Goal: Transaction & Acquisition: Purchase product/service

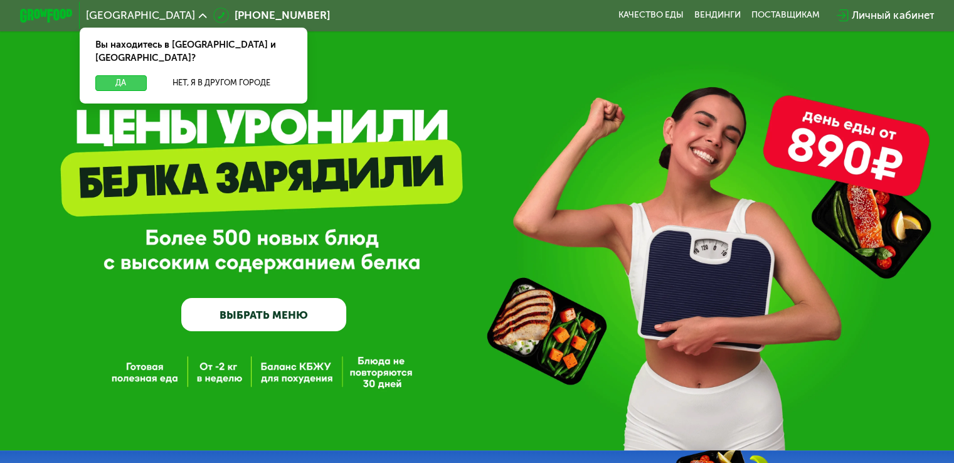
click at [133, 75] on button "Да" at bounding box center [120, 83] width 51 height 16
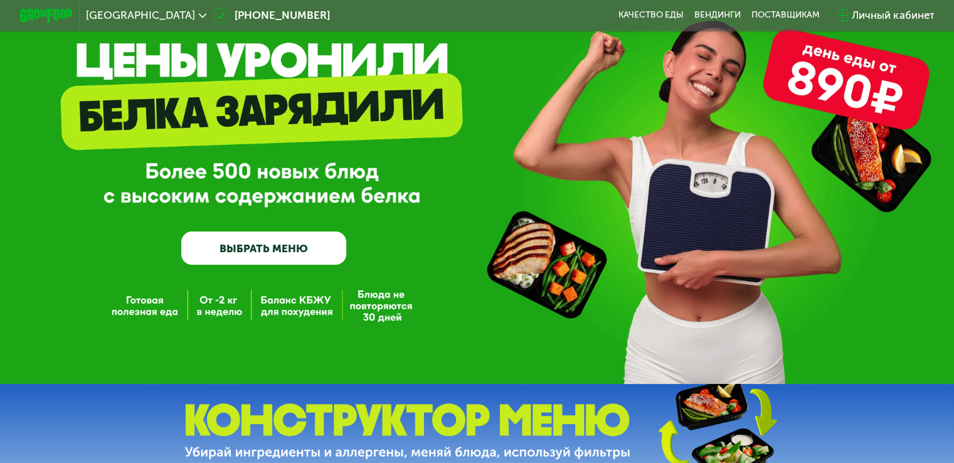
scroll to position [125, 0]
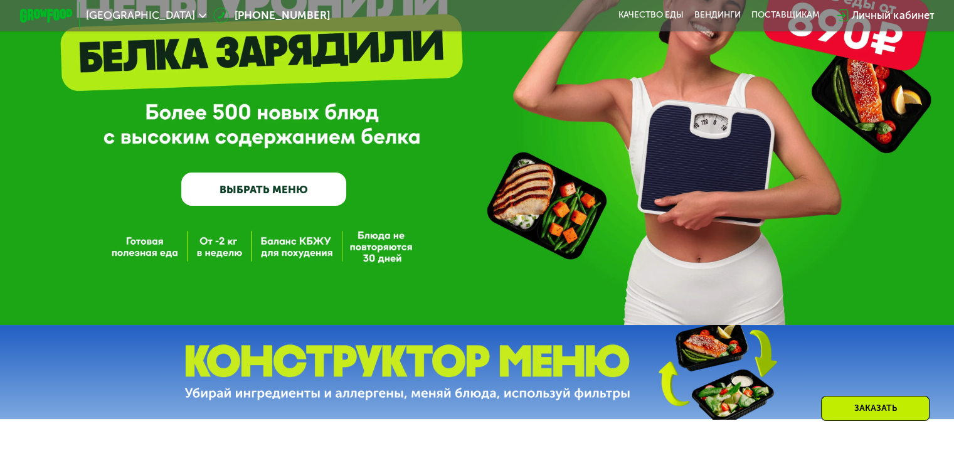
click at [268, 191] on link "ВЫБРАТЬ МЕНЮ" at bounding box center [263, 188] width 165 height 33
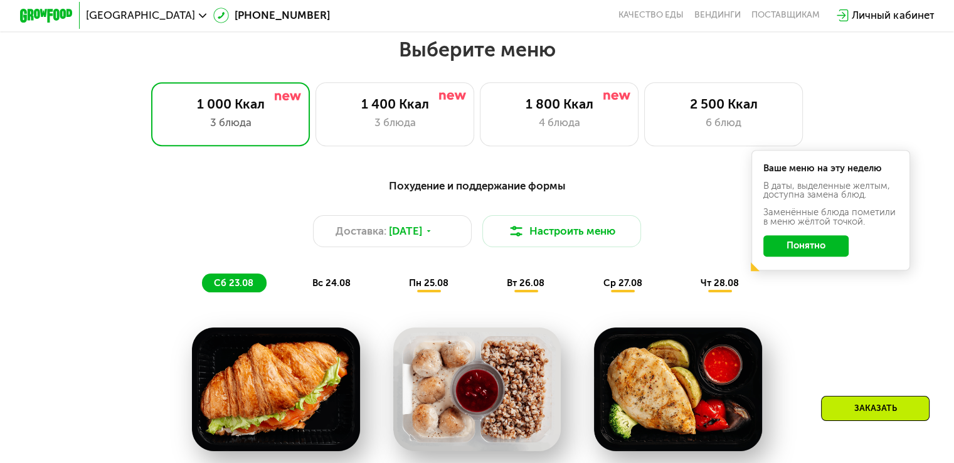
scroll to position [564, 0]
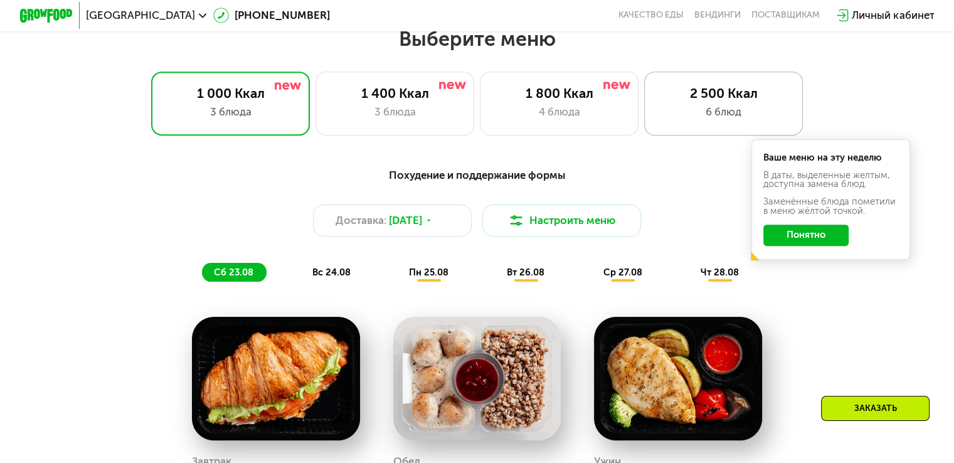
click at [710, 108] on div "2 500 Ккал 6 блюд" at bounding box center [723, 102] width 159 height 63
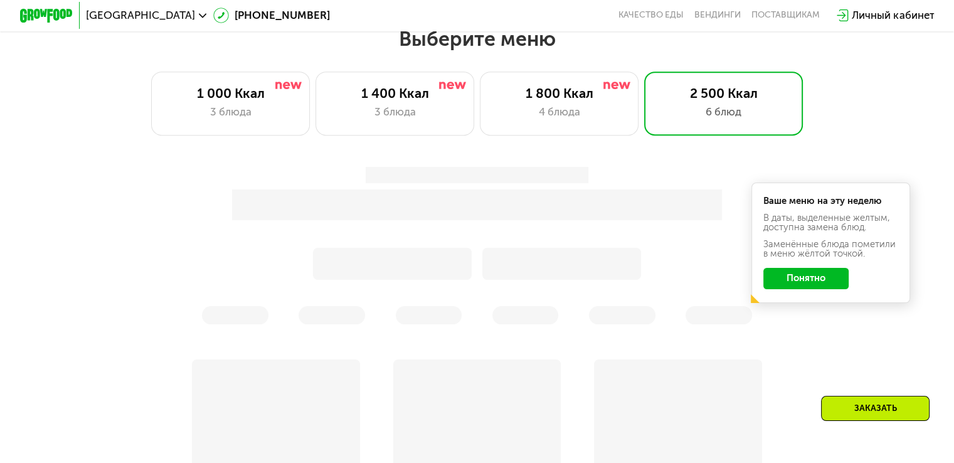
click at [816, 288] on button "Понятно" at bounding box center [805, 278] width 85 height 21
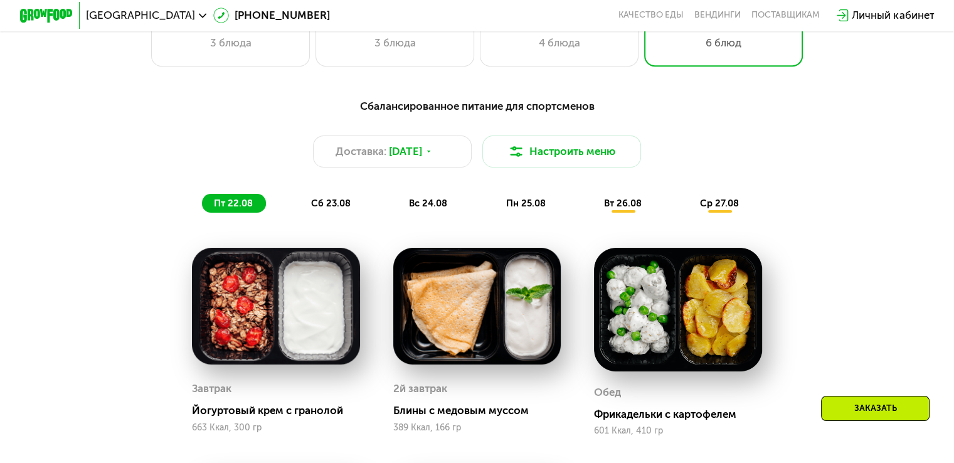
scroll to position [502, 0]
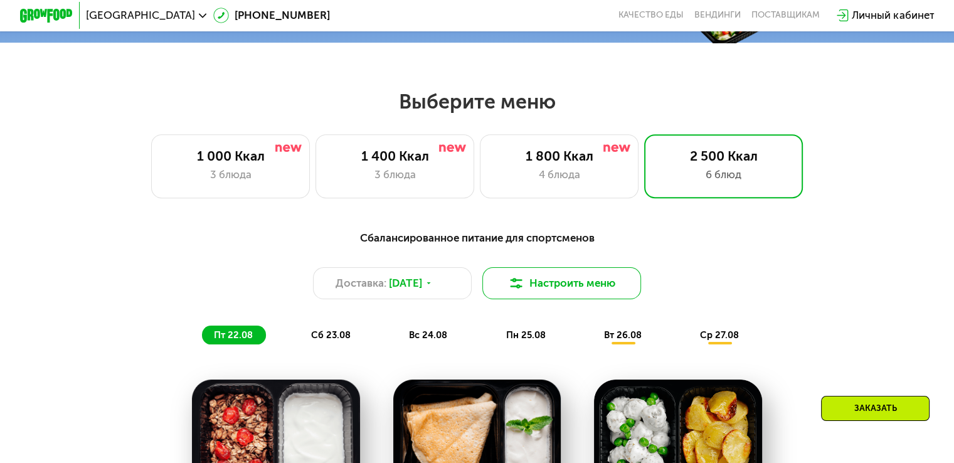
click at [523, 282] on img at bounding box center [516, 283] width 16 height 16
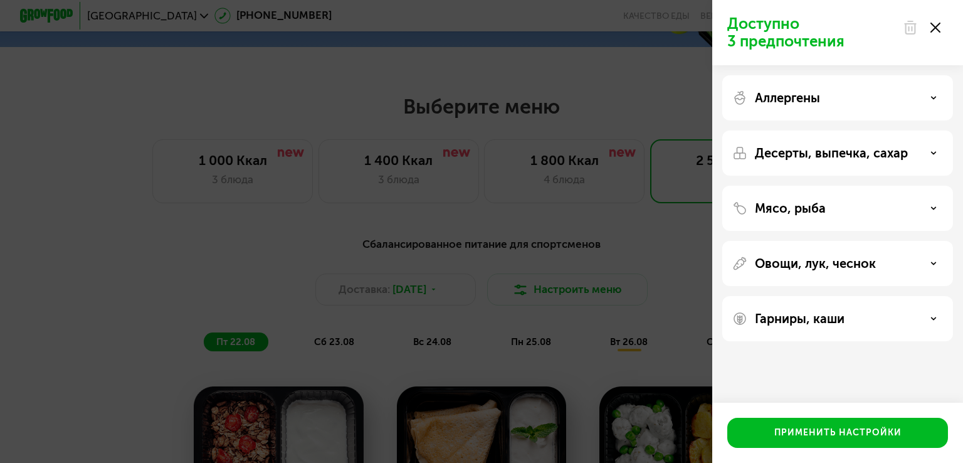
click at [867, 186] on div "Десерты, выпечка, сахар" at bounding box center [837, 208] width 231 height 45
click at [904, 149] on p "Десерты, выпечка, сахар" at bounding box center [831, 152] width 153 height 15
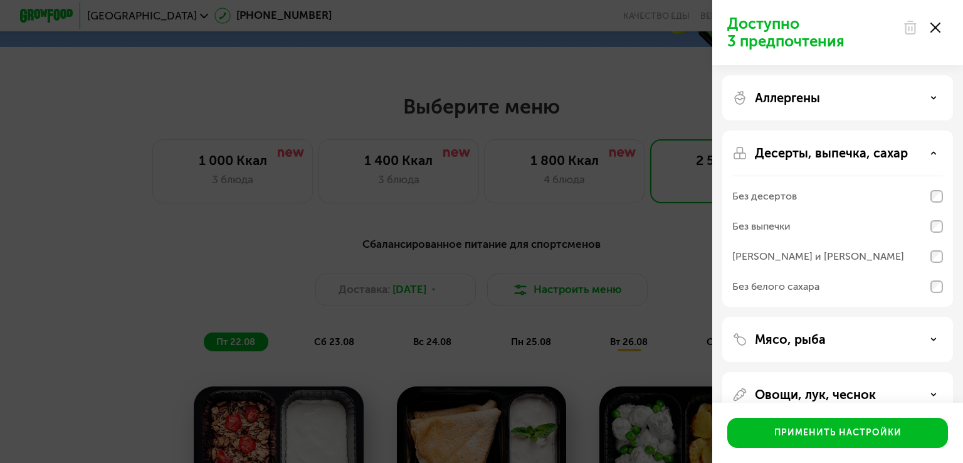
click at [907, 148] on div "Десерты, выпечка, сахар" at bounding box center [837, 152] width 211 height 15
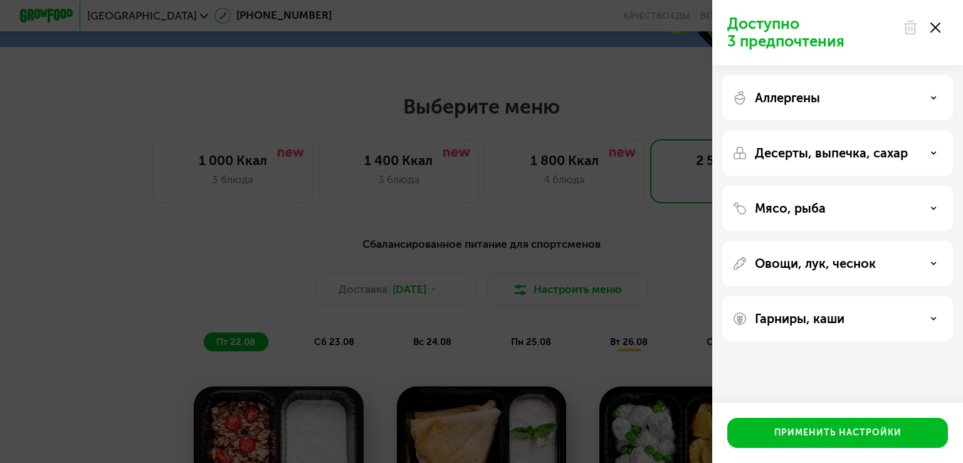
click at [933, 31] on use at bounding box center [936, 28] width 10 height 10
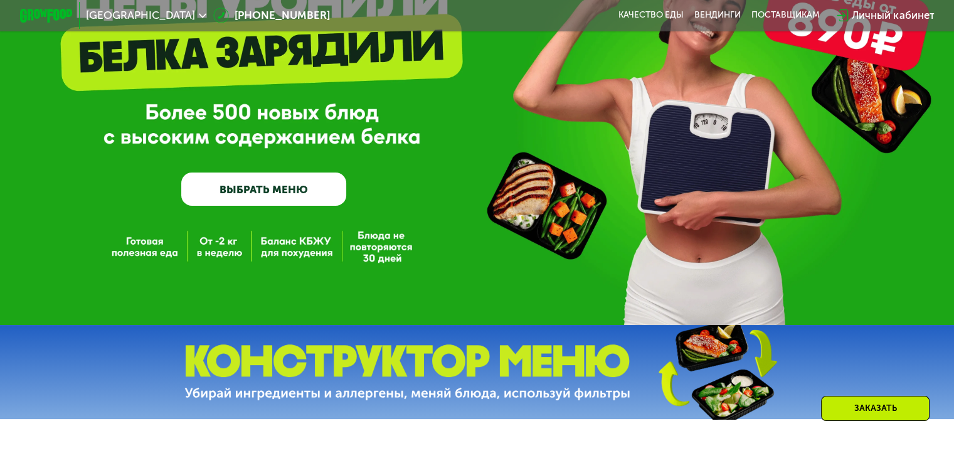
click at [228, 190] on link "ВЫБРАТЬ МЕНЮ" at bounding box center [263, 188] width 165 height 33
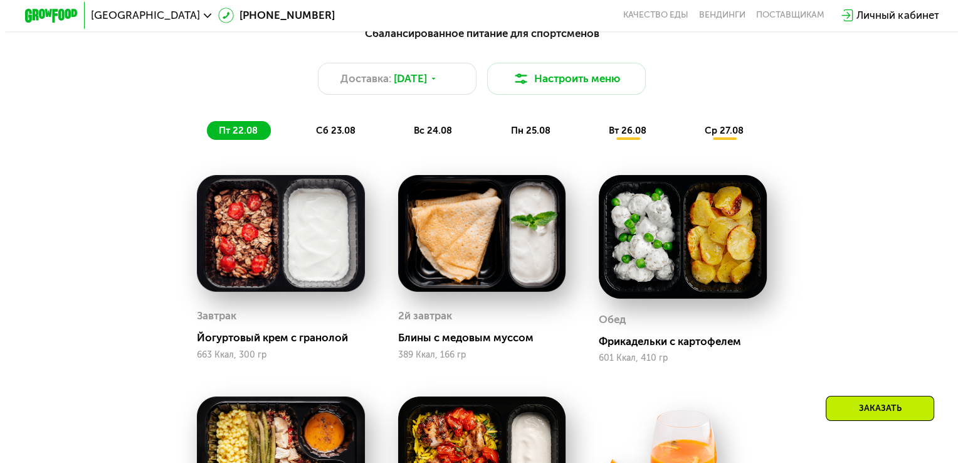
scroll to position [690, 0]
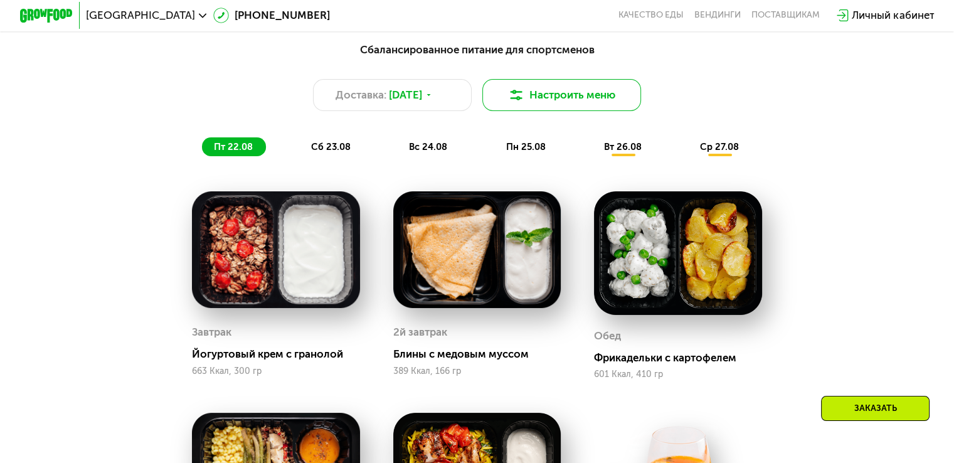
click at [581, 92] on button "Настроить меню" at bounding box center [561, 95] width 159 height 32
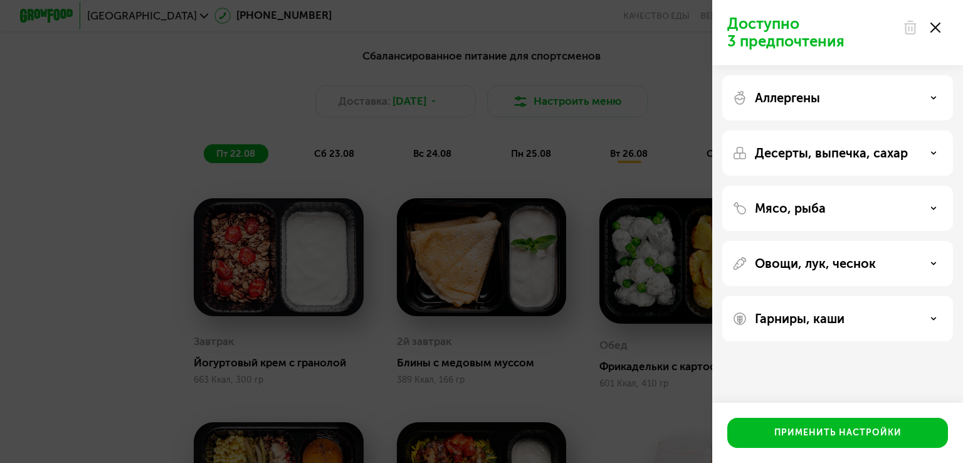
click at [904, 323] on div "Гарниры, каши" at bounding box center [837, 318] width 211 height 15
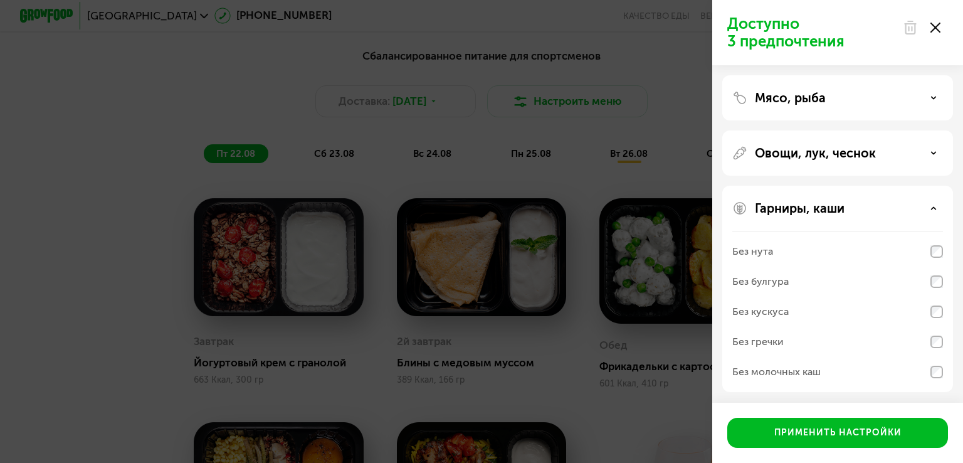
scroll to position [112, 0]
click at [845, 196] on div "Гарниры, каши Без нута Без булгура Без кускуса Без гречки Без молочных каш" at bounding box center [837, 287] width 231 height 206
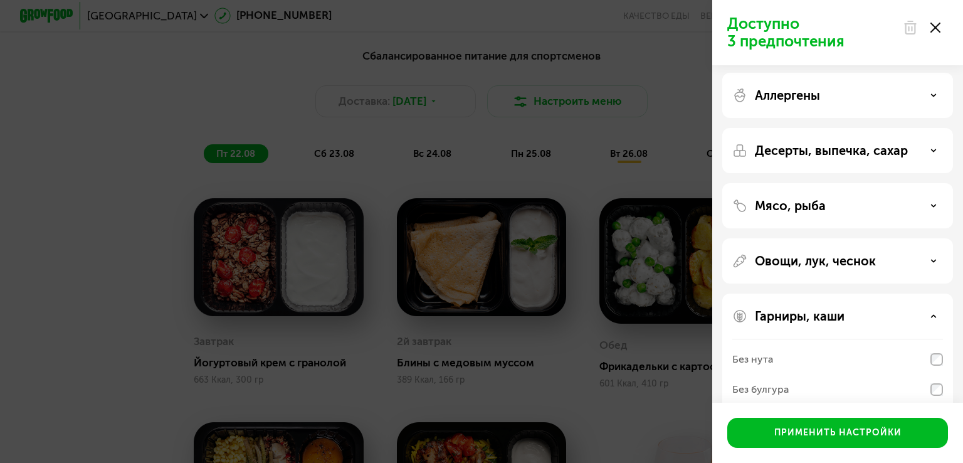
scroll to position [0, 0]
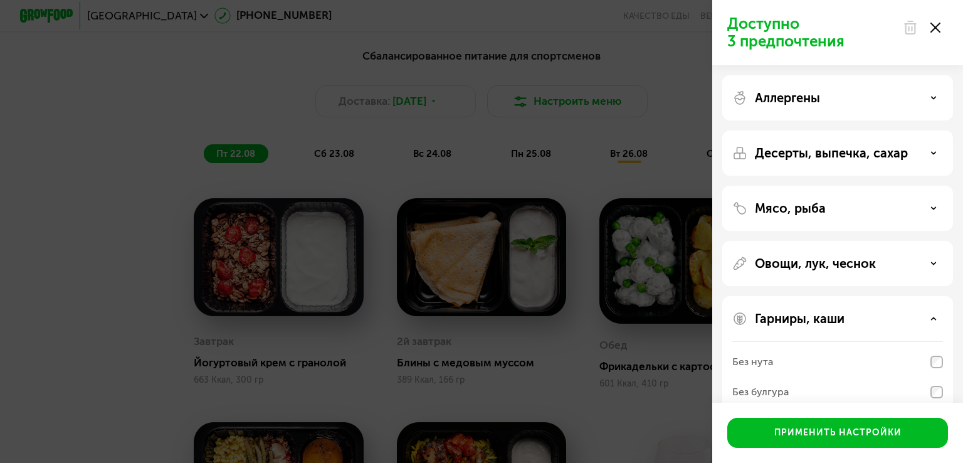
click at [936, 26] on use at bounding box center [936, 28] width 10 height 10
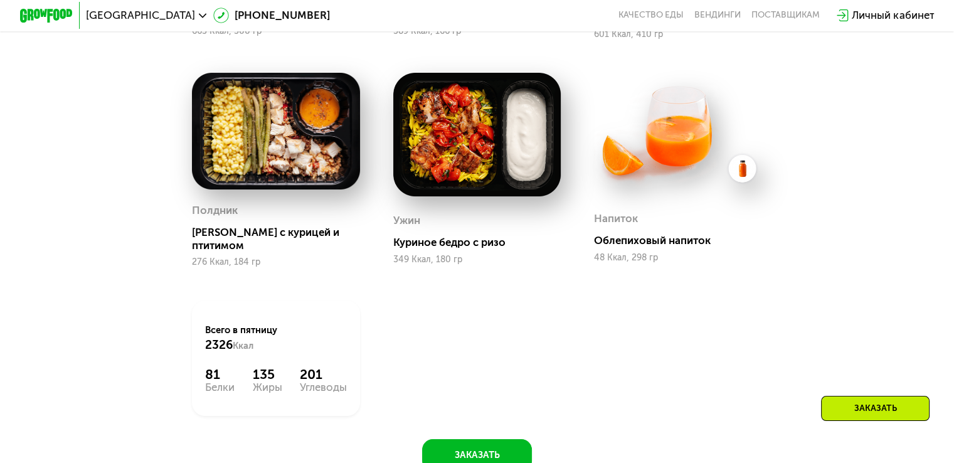
scroll to position [1066, 0]
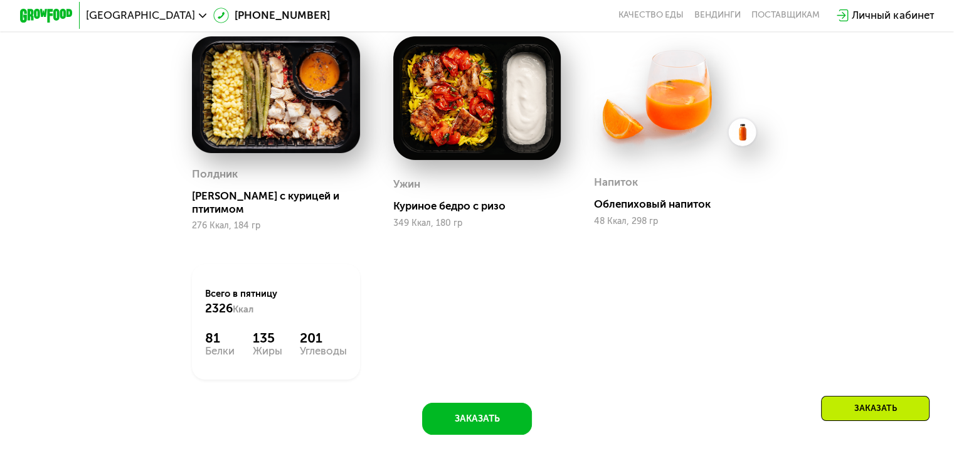
click at [280, 345] on div "135" at bounding box center [267, 338] width 29 height 16
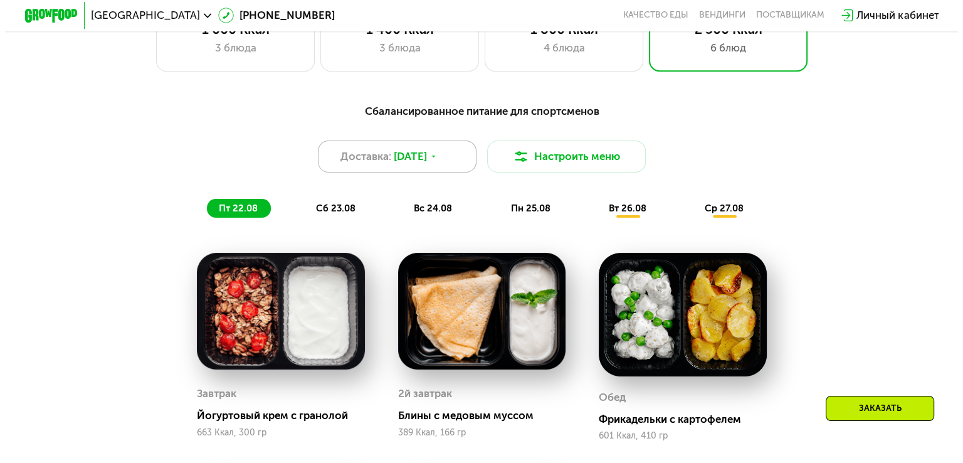
scroll to position [627, 0]
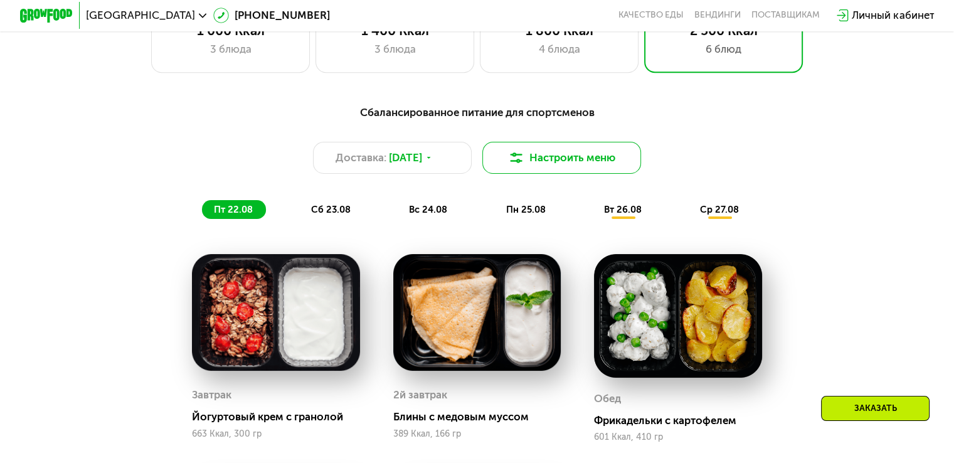
click at [519, 159] on img at bounding box center [516, 158] width 16 height 16
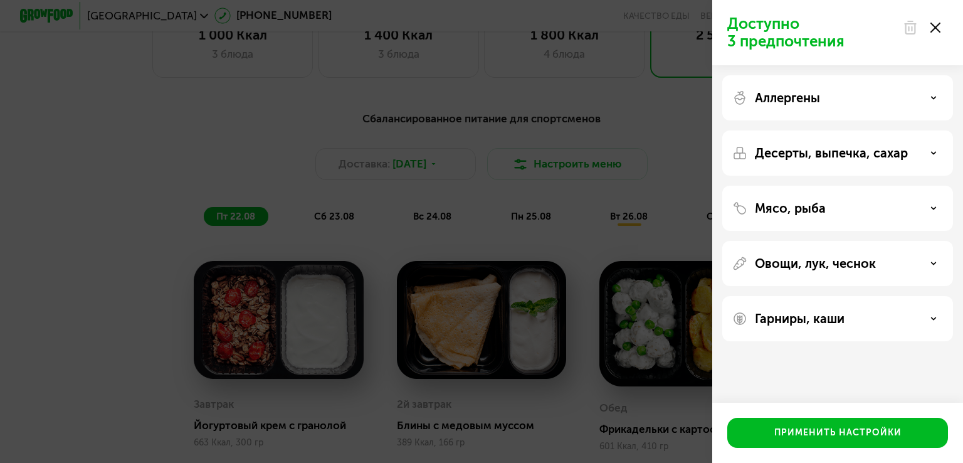
click at [859, 98] on div "Аллергены" at bounding box center [837, 97] width 211 height 15
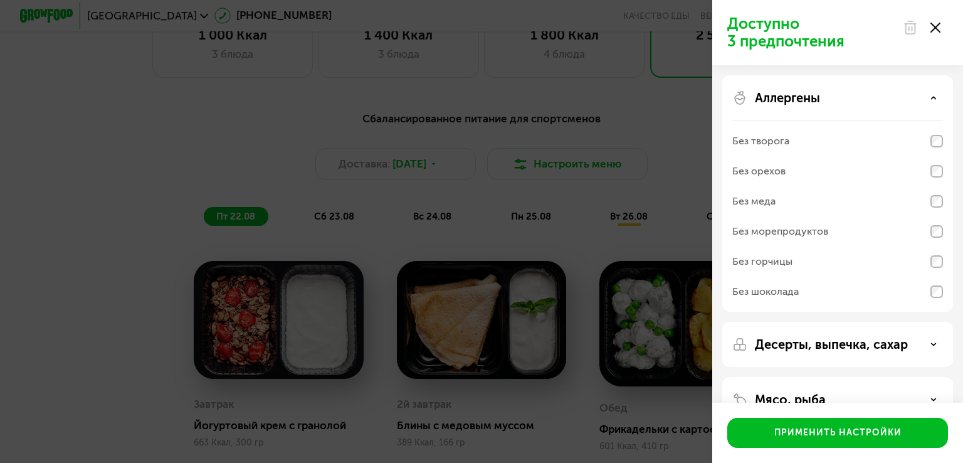
click at [860, 93] on div "Аллергены" at bounding box center [837, 97] width 211 height 15
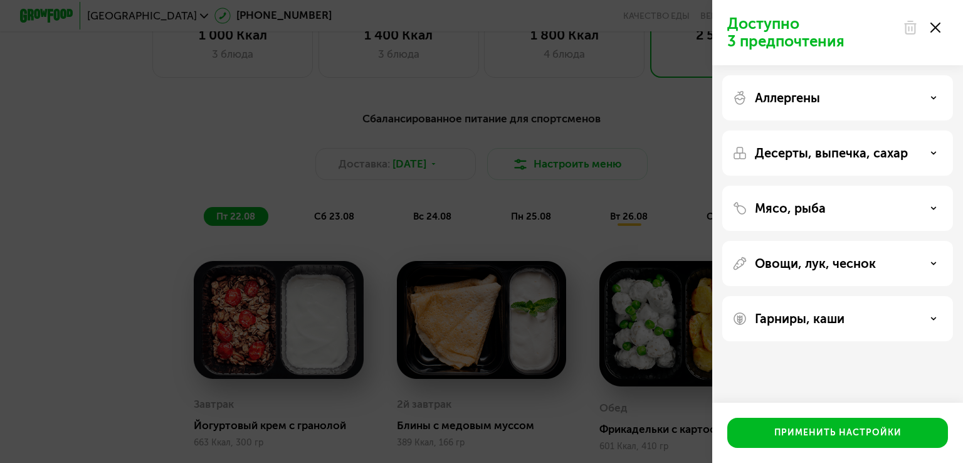
click at [830, 156] on p "Десерты, выпечка, сахар" at bounding box center [831, 152] width 153 height 15
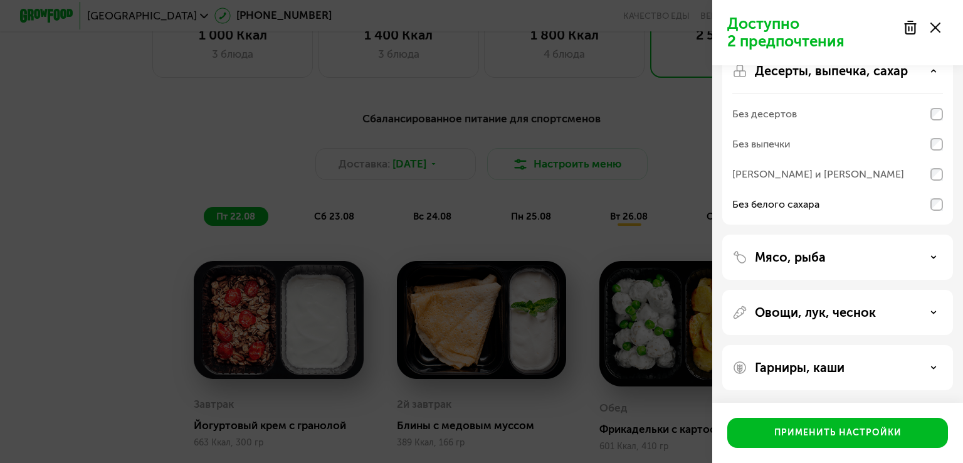
click at [831, 251] on div "Мясо, рыба" at bounding box center [837, 257] width 211 height 15
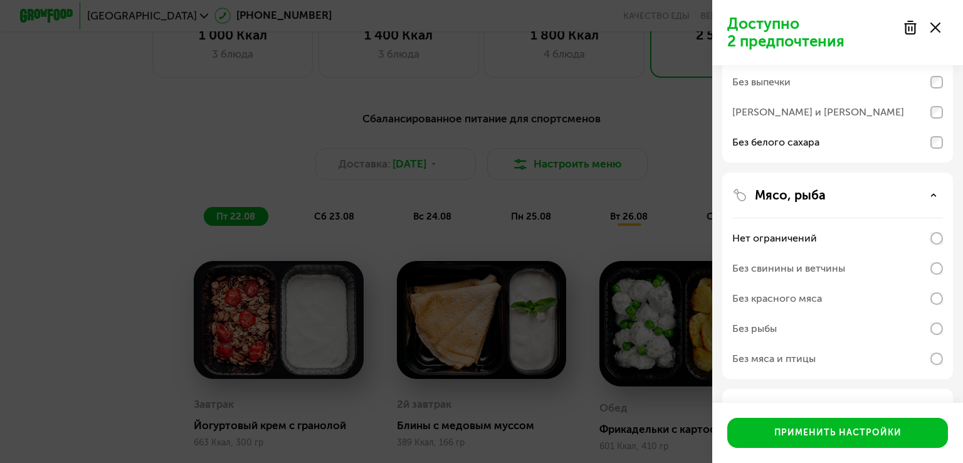
scroll to position [145, 0]
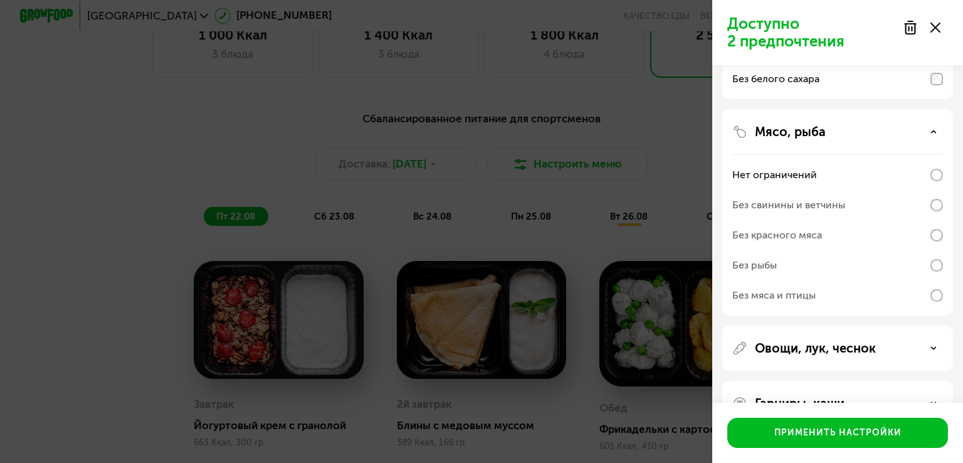
click at [844, 135] on div "Мясо, рыба" at bounding box center [837, 131] width 211 height 15
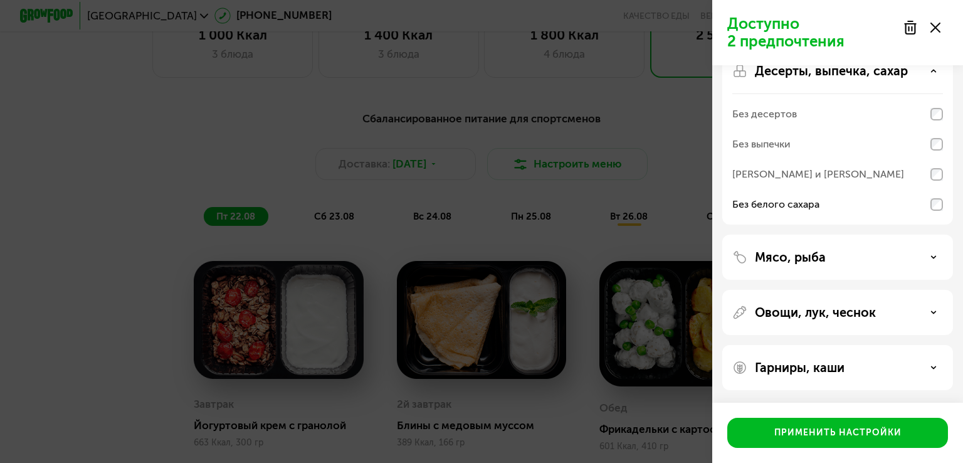
click at [857, 308] on p "Овощи, лук, чеснок" at bounding box center [815, 312] width 121 height 15
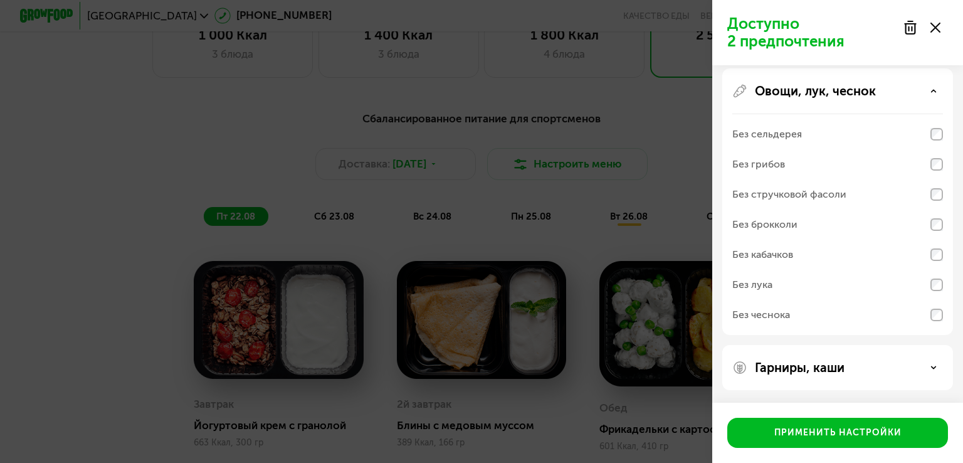
click at [823, 360] on p "Гарниры, каши" at bounding box center [800, 367] width 90 height 15
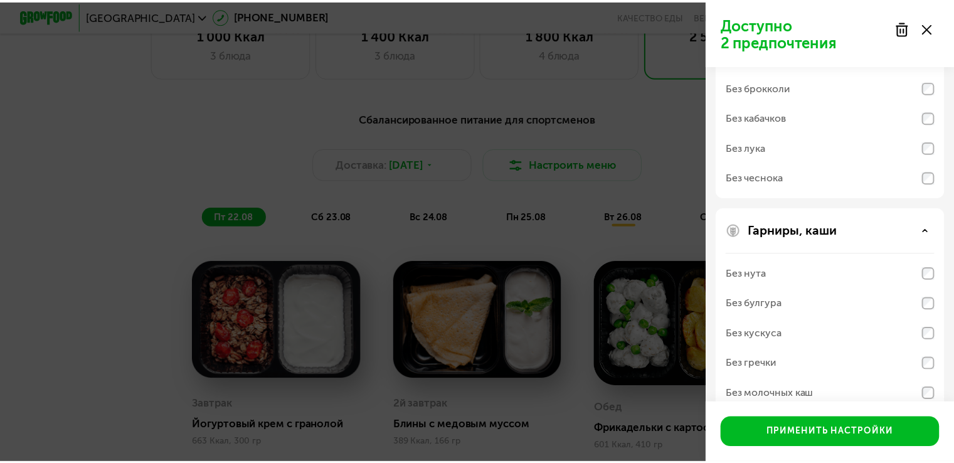
scroll to position [464, 0]
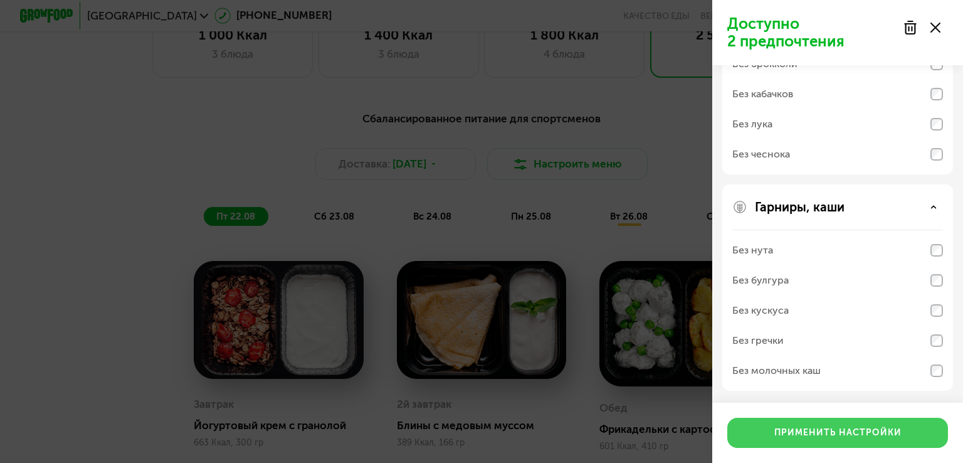
click at [822, 420] on button "Применить настройки" at bounding box center [837, 433] width 221 height 30
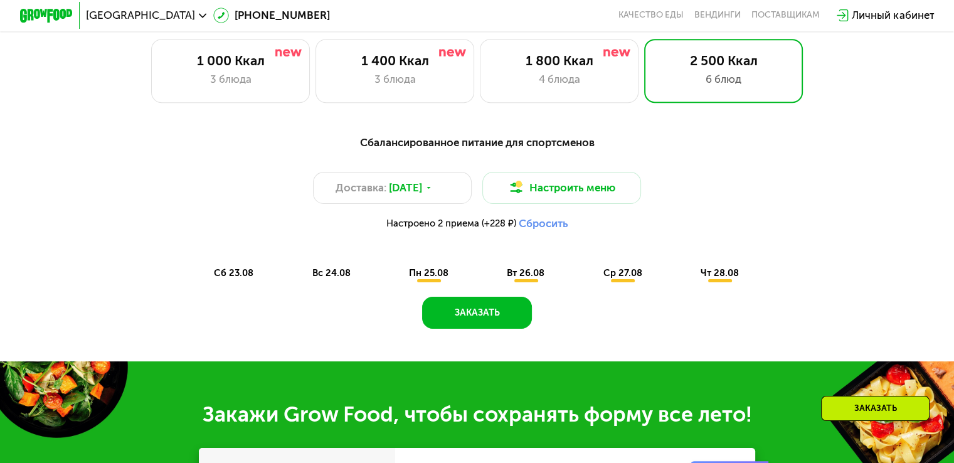
scroll to position [564, 0]
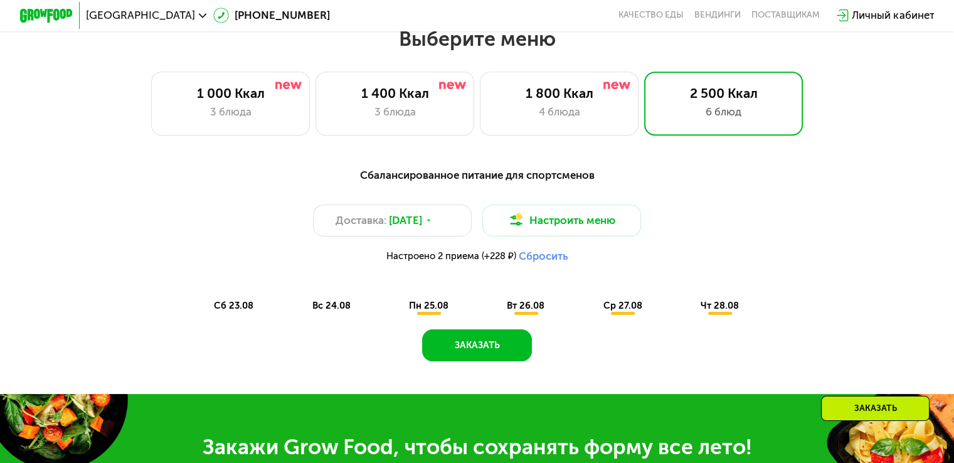
click at [544, 257] on button "Сбросить" at bounding box center [543, 256] width 50 height 13
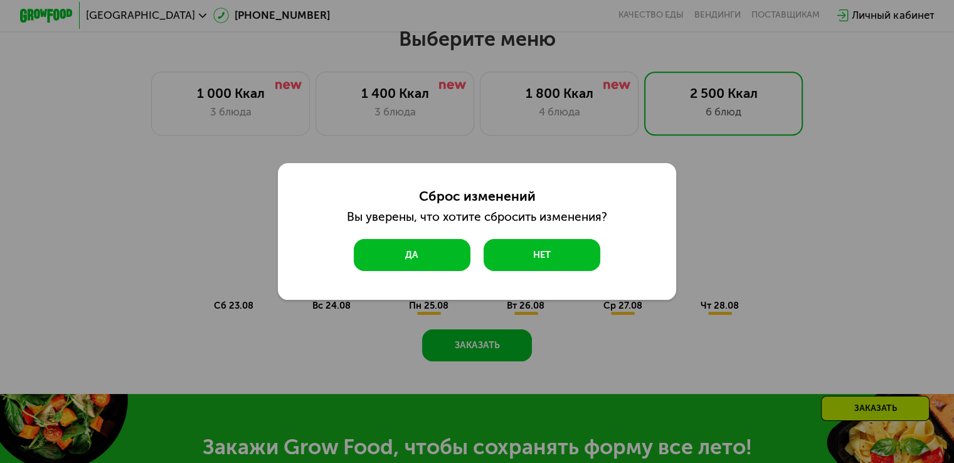
click at [425, 254] on button "Да" at bounding box center [412, 255] width 117 height 32
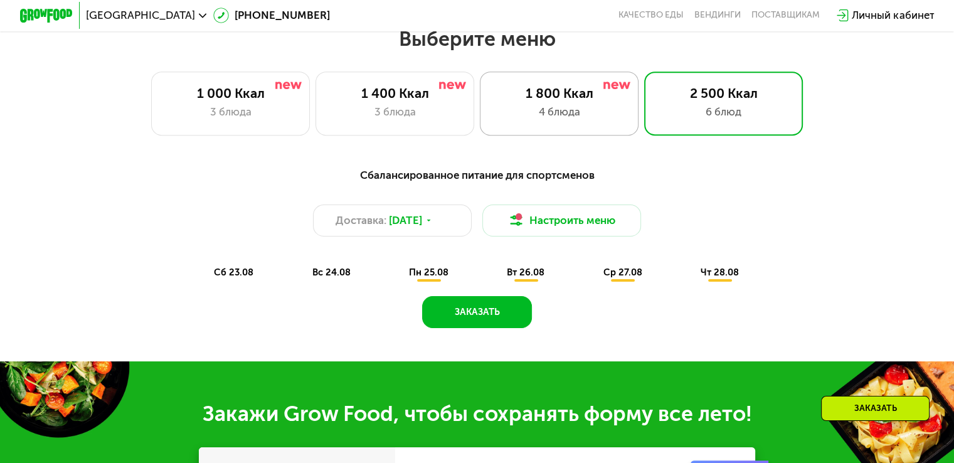
click at [644, 108] on div "1 800 Ккал 4 блюда" at bounding box center [723, 102] width 159 height 63
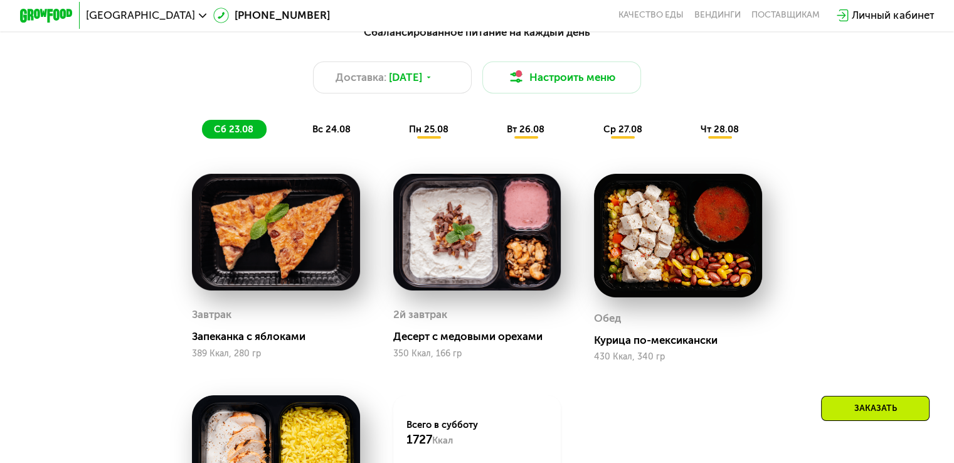
scroll to position [690, 0]
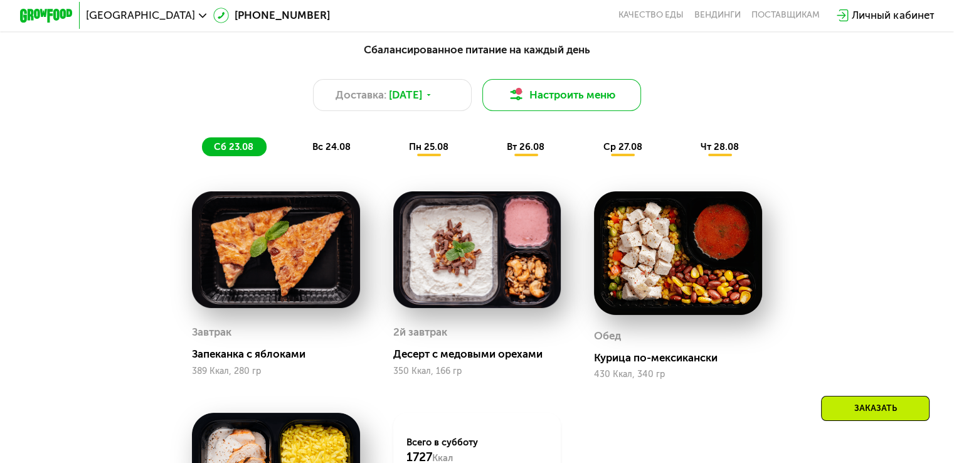
click at [576, 107] on button "Настроить меню" at bounding box center [561, 95] width 159 height 32
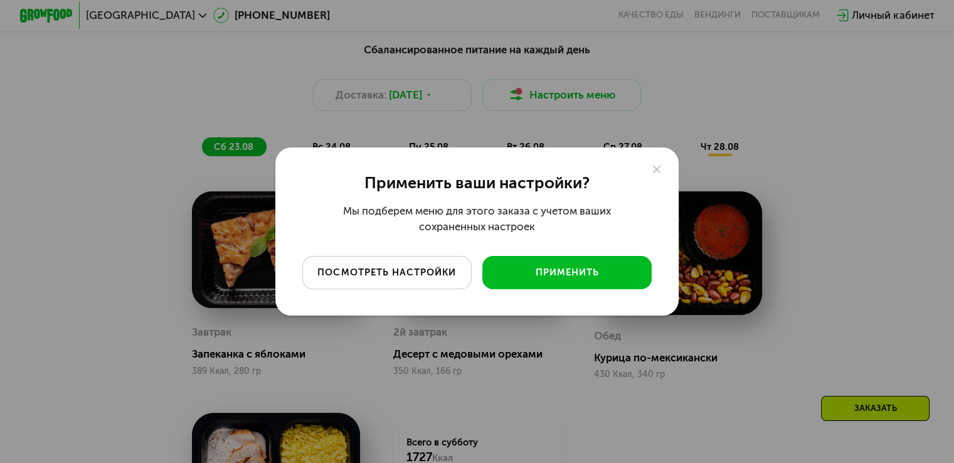
click at [445, 274] on div "посмотреть настройки" at bounding box center [387, 272] width 150 height 13
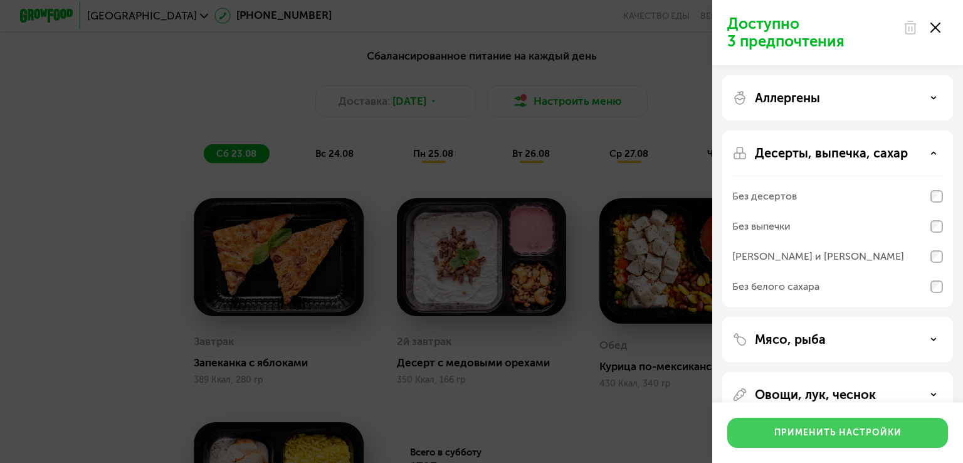
click at [874, 430] on div "Применить настройки" at bounding box center [837, 432] width 127 height 13
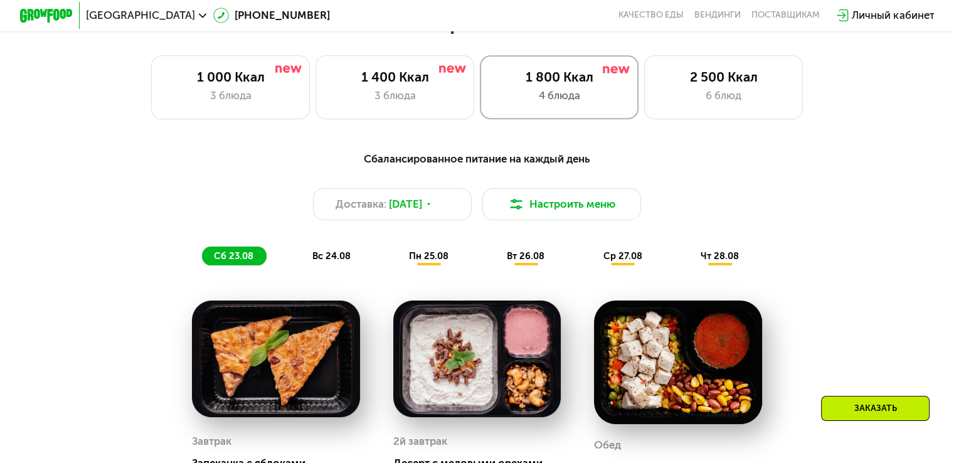
scroll to position [564, 0]
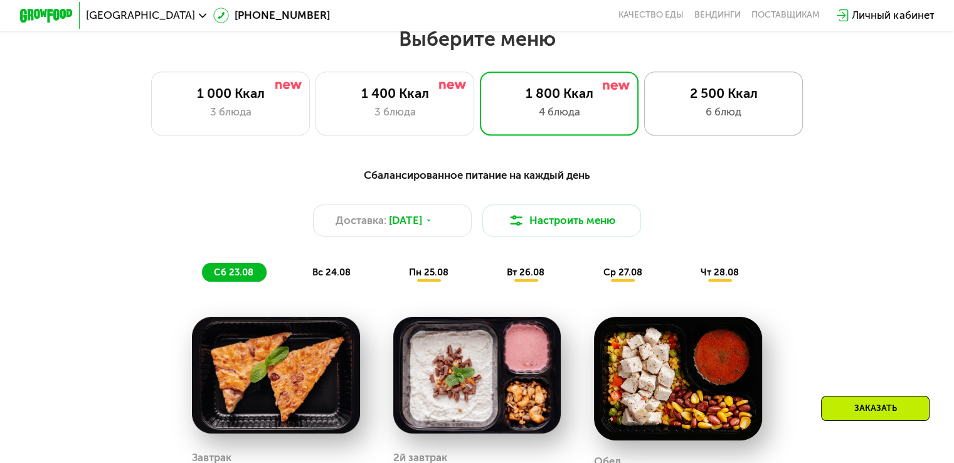
click at [694, 101] on div "2 500 Ккал" at bounding box center [723, 93] width 131 height 16
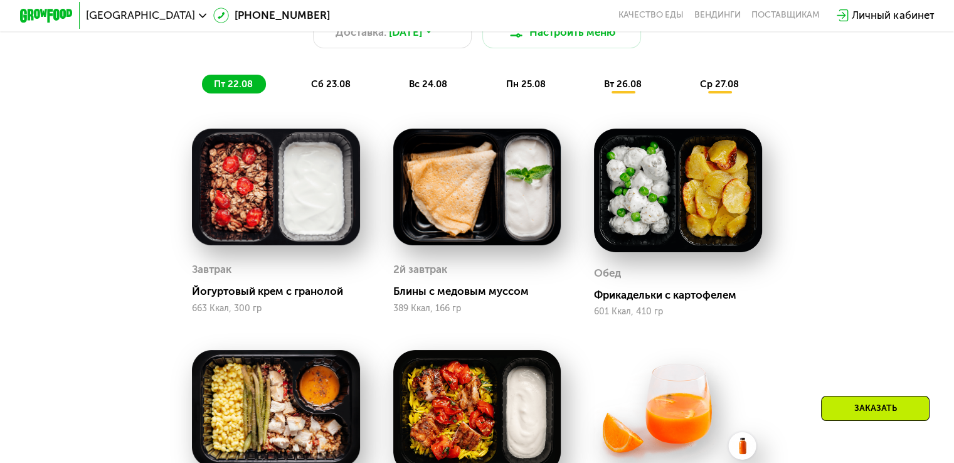
click at [325, 90] on span "сб 23.08" at bounding box center [331, 83] width 40 height 11
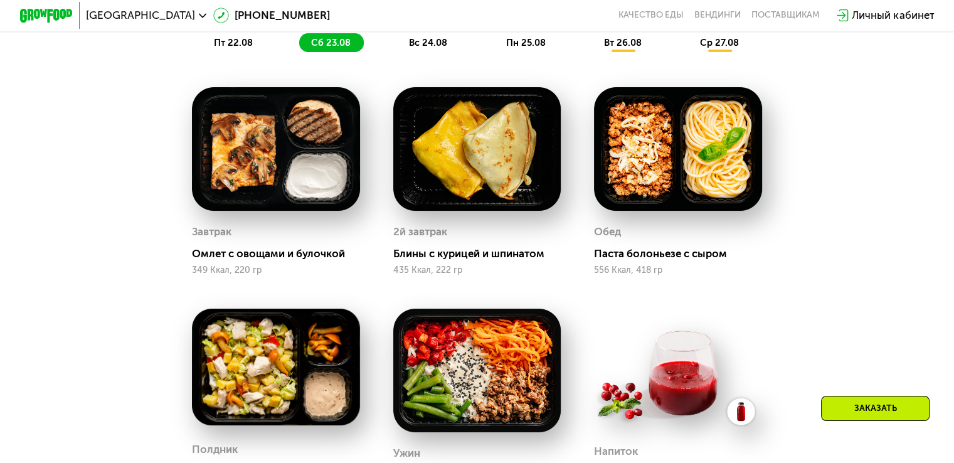
scroll to position [753, 0]
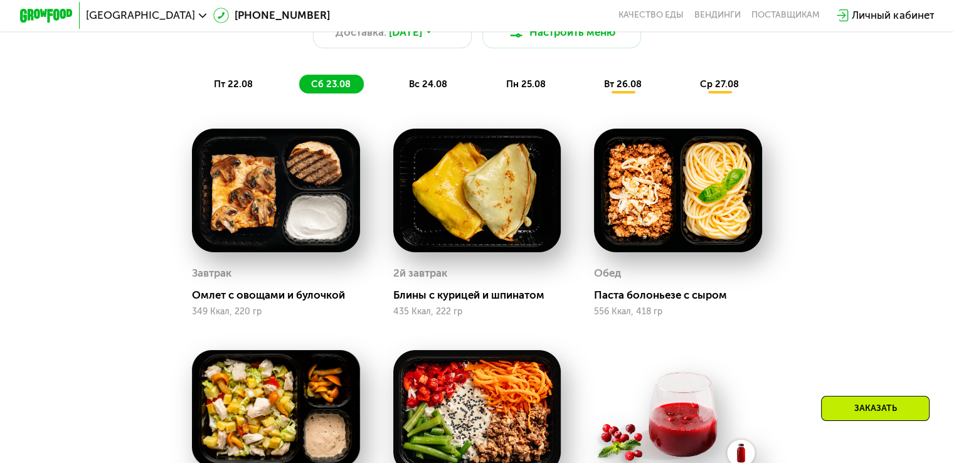
click at [426, 80] on div "Сбалансированное питание для спортсменов Доставка: [DATE] Настроить меню пт 22.…" at bounding box center [477, 36] width 785 height 115
click at [426, 86] on span "вс 24.08" at bounding box center [428, 83] width 38 height 11
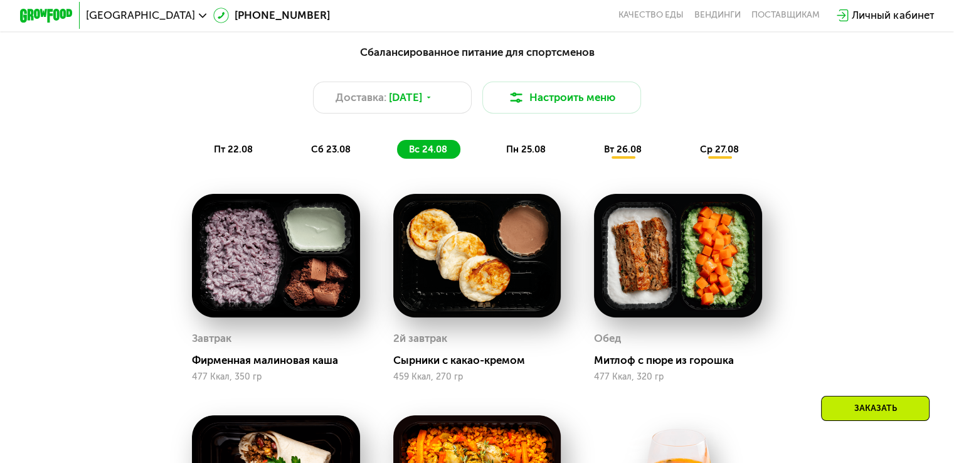
click at [530, 155] on span "пн 25.08" at bounding box center [525, 149] width 40 height 11
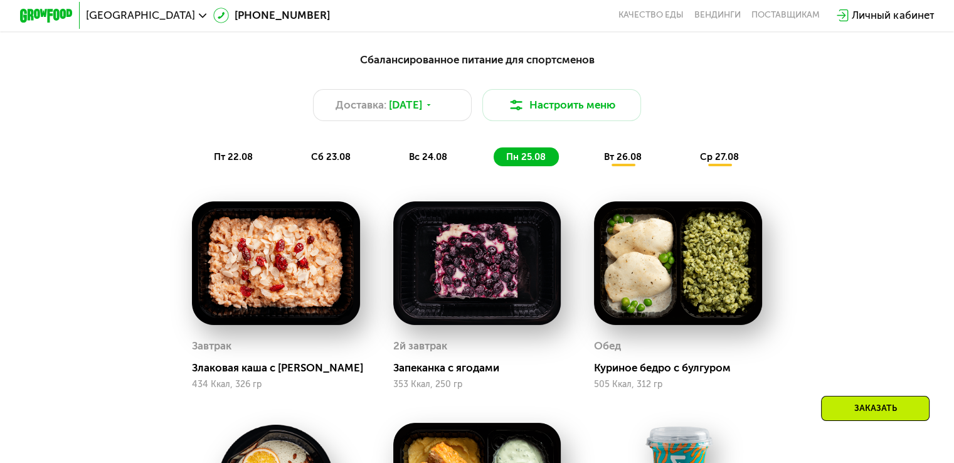
scroll to position [562, 0]
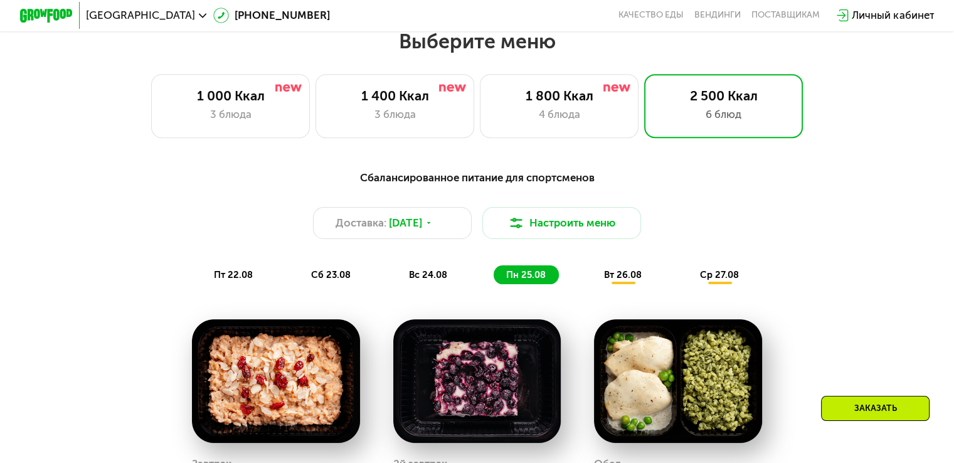
click at [688, 284] on div "вт 26.08" at bounding box center [720, 274] width 64 height 19
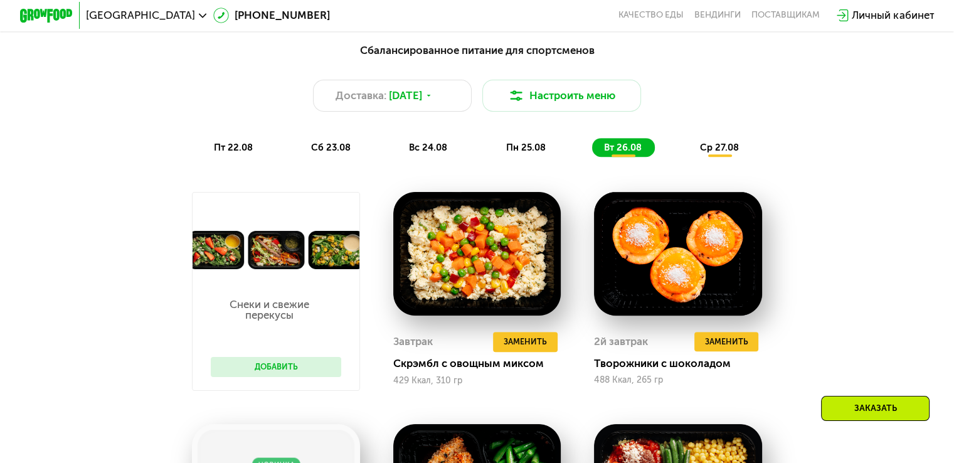
scroll to position [687, 0]
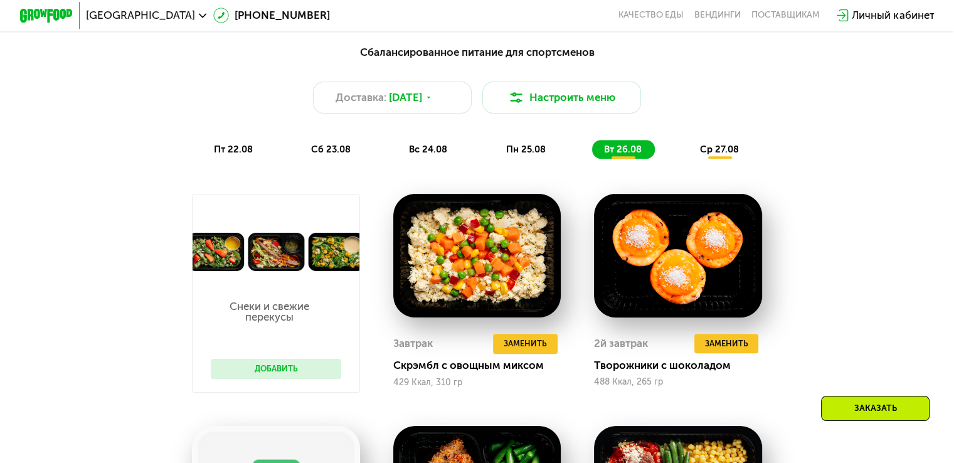
click at [722, 144] on div "Сбалансированное питание для спортсменов Доставка: [DATE] Настроить меню пт 22.…" at bounding box center [477, 101] width 785 height 115
click at [721, 147] on div "ср 27.08" at bounding box center [720, 149] width 64 height 19
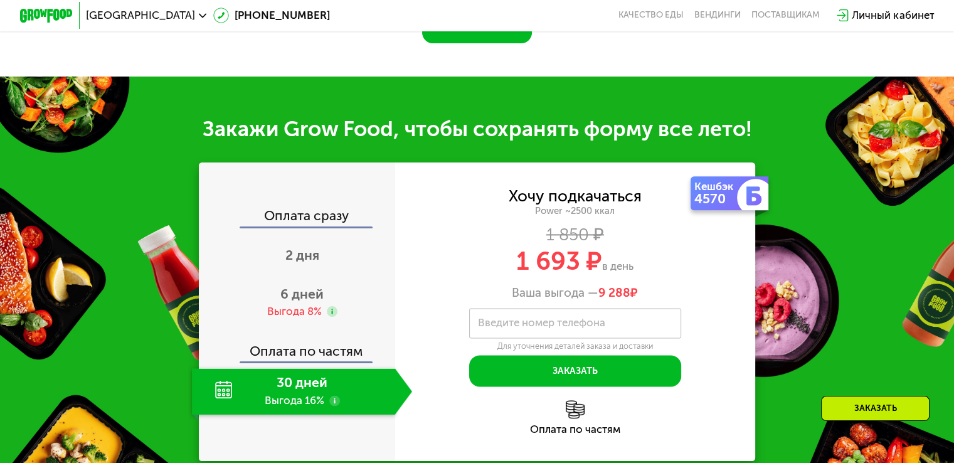
scroll to position [1628, 0]
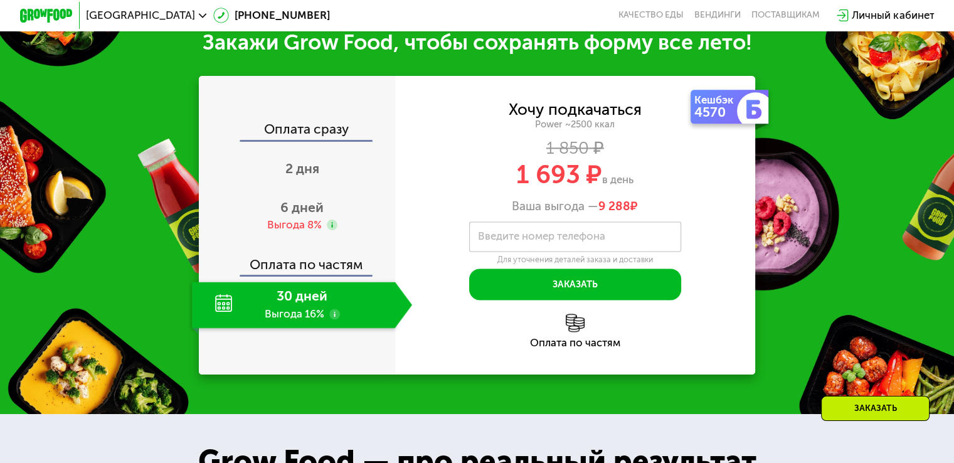
click at [220, 309] on div "30 дней Выгода 16%" at bounding box center [293, 305] width 203 height 46
click at [336, 319] on use at bounding box center [334, 314] width 11 height 11
click at [559, 240] on label "Введите номер телефона" at bounding box center [541, 237] width 127 height 8
click at [559, 240] on input "Введите номер телефона" at bounding box center [575, 236] width 212 height 30
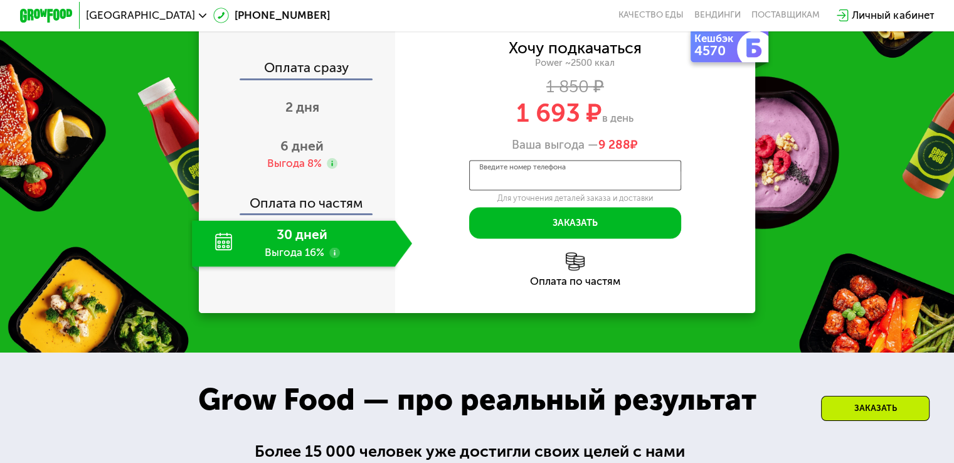
scroll to position [1691, 0]
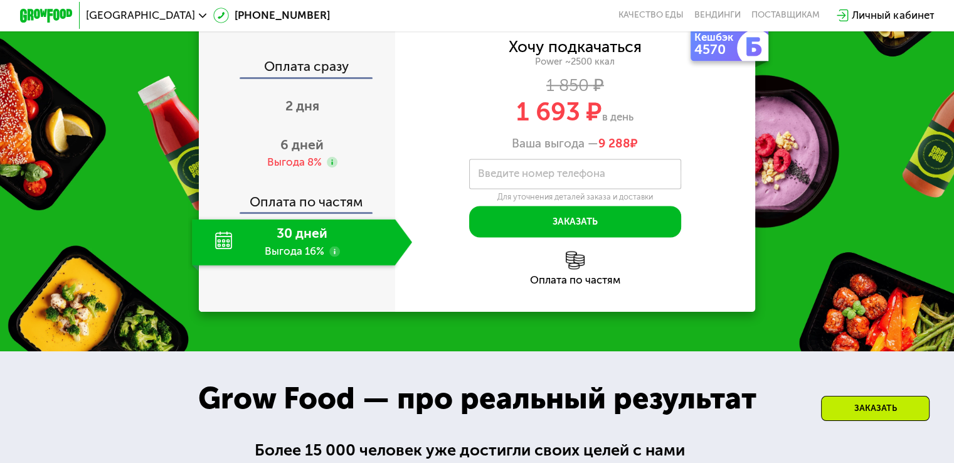
click at [577, 270] on img at bounding box center [575, 260] width 19 height 19
click at [577, 263] on img at bounding box center [575, 260] width 19 height 19
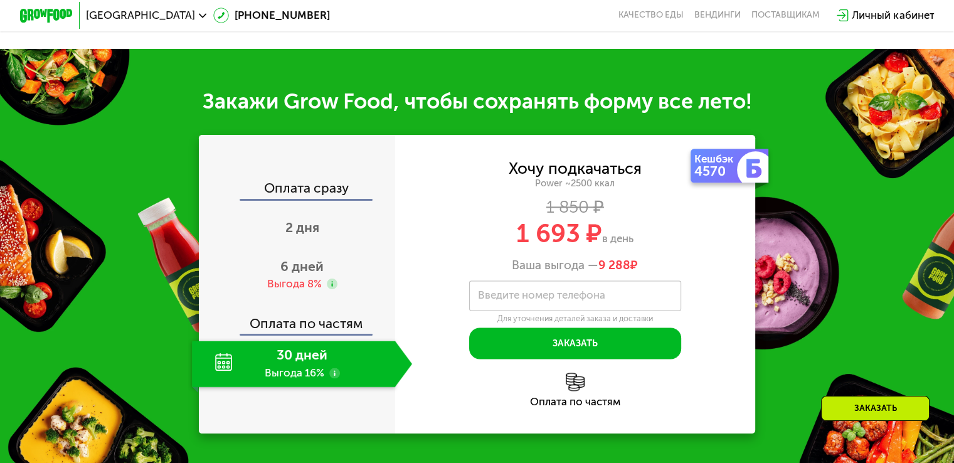
scroll to position [1565, 0]
